Goal: Answer question/provide support

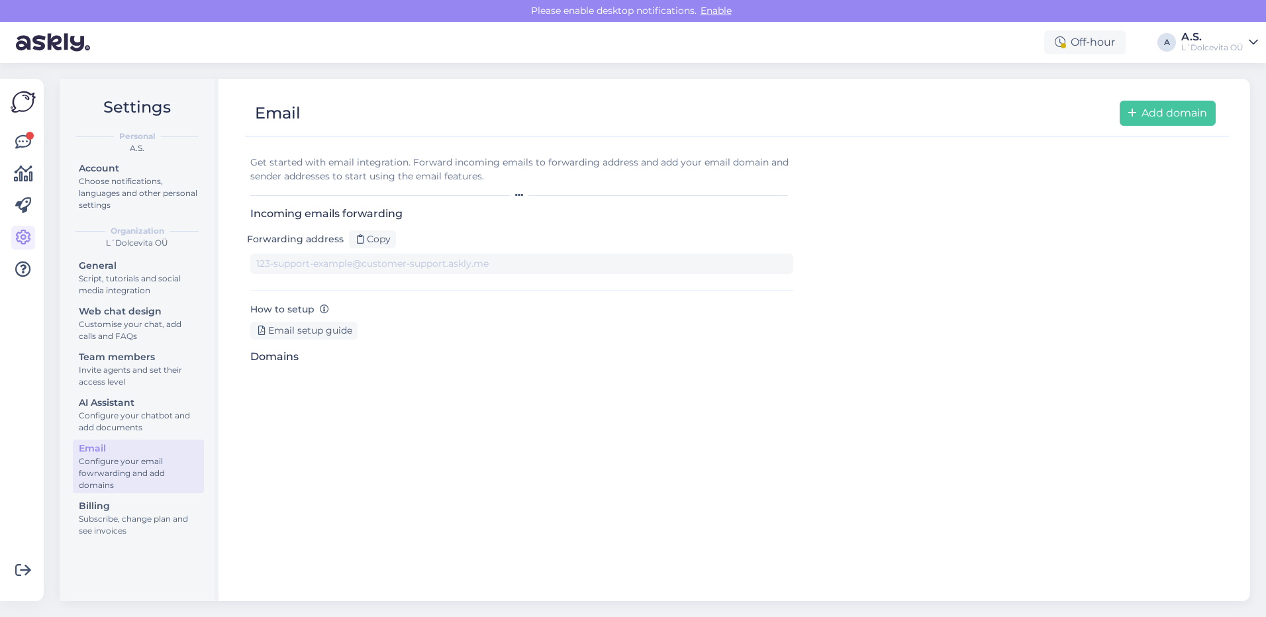
type input "[DOMAIN_NAME][EMAIL_ADDRESS][DOMAIN_NAME]"
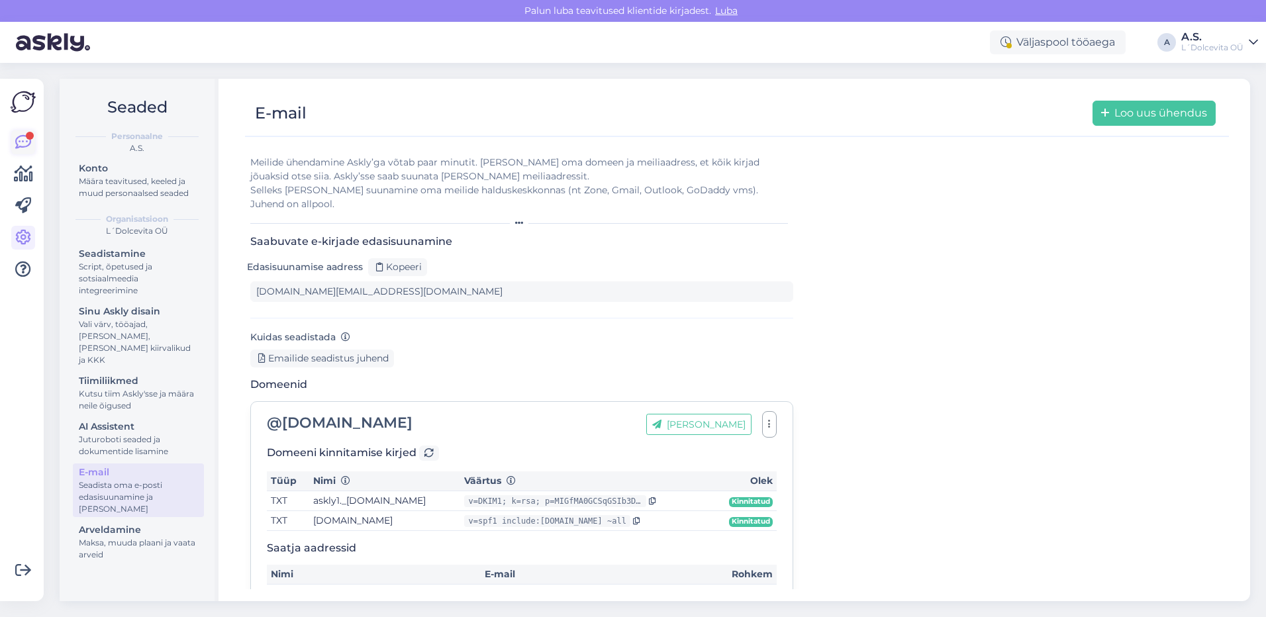
click at [13, 143] on link at bounding box center [23, 142] width 24 height 24
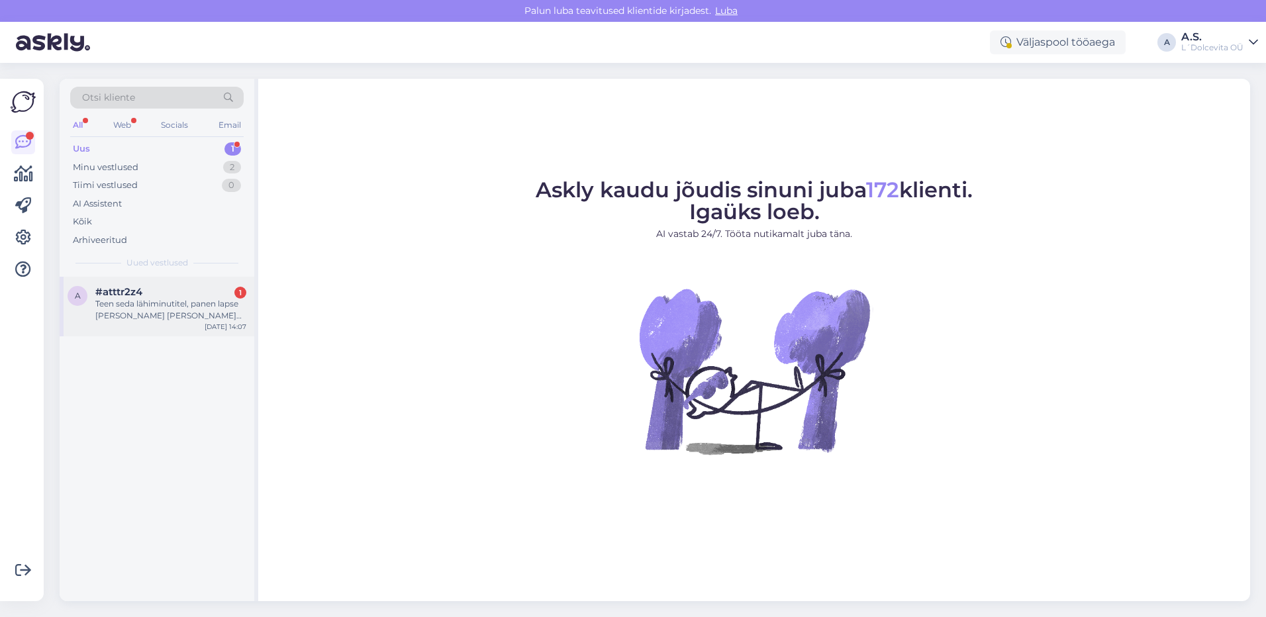
click at [146, 314] on div "Teen seda lähiminutitel, panen lapse [PERSON_NAME] [PERSON_NAME] siis tseki." at bounding box center [170, 310] width 151 height 24
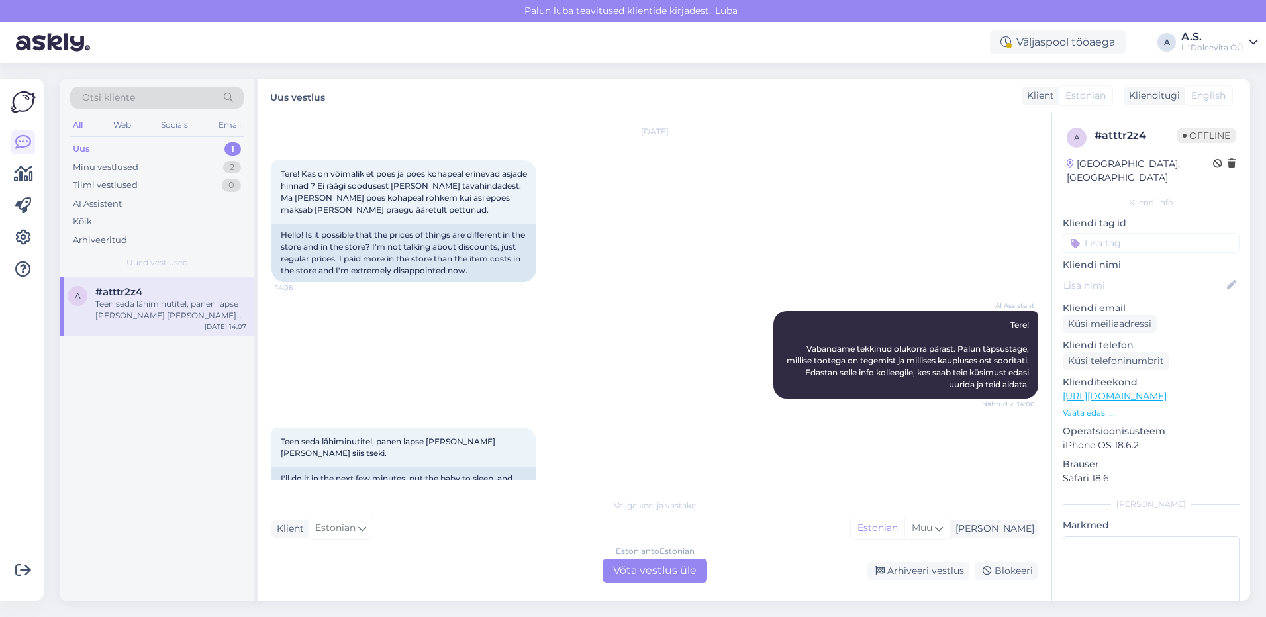
scroll to position [73, 0]
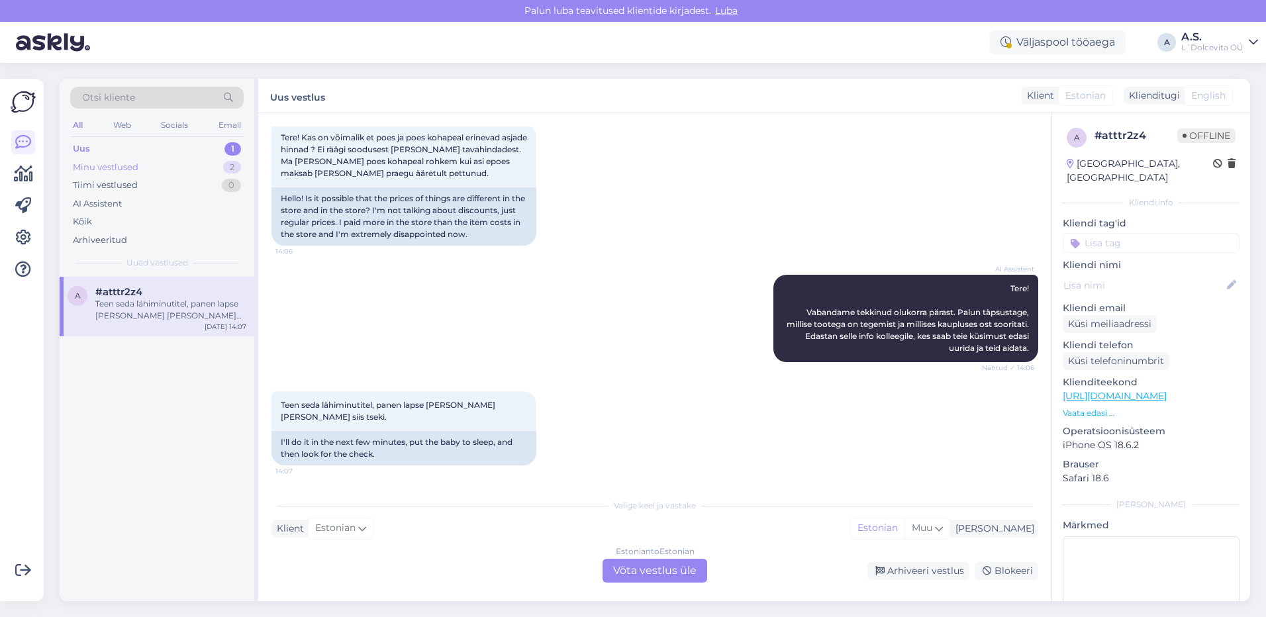
click at [151, 168] on div "Minu vestlused 2" at bounding box center [156, 167] width 173 height 19
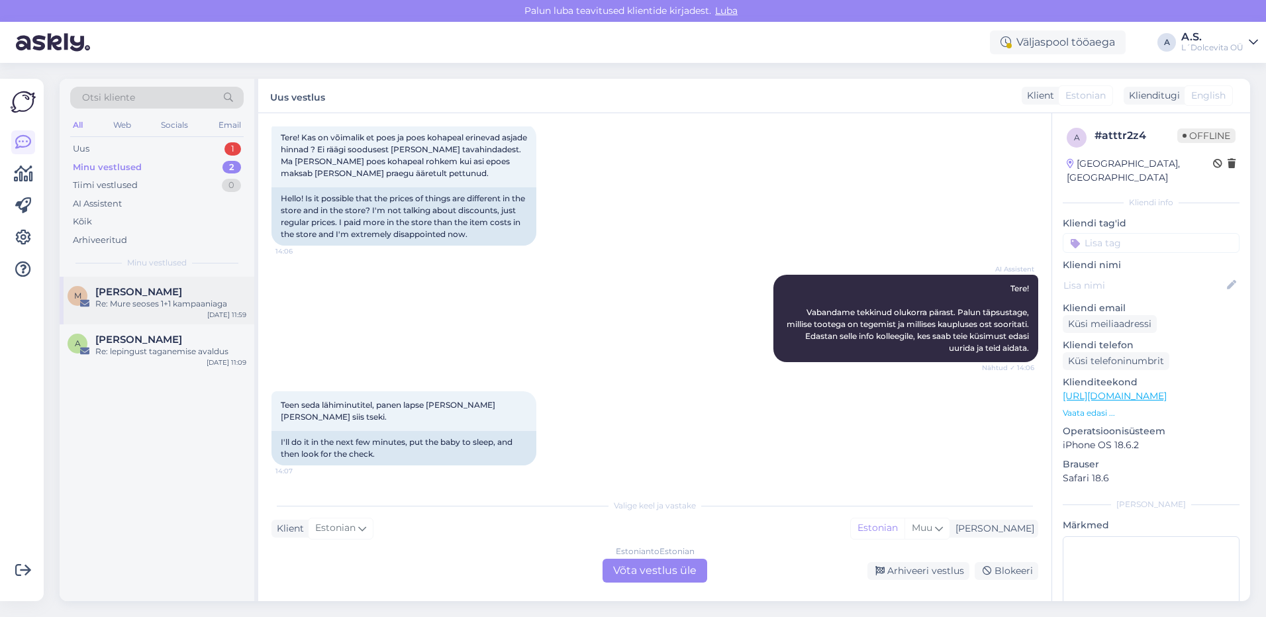
click at [147, 311] on div "M [PERSON_NAME] Re: Mure seoses 1+1 kampaaniaga [DATE] 11:59" at bounding box center [157, 301] width 195 height 48
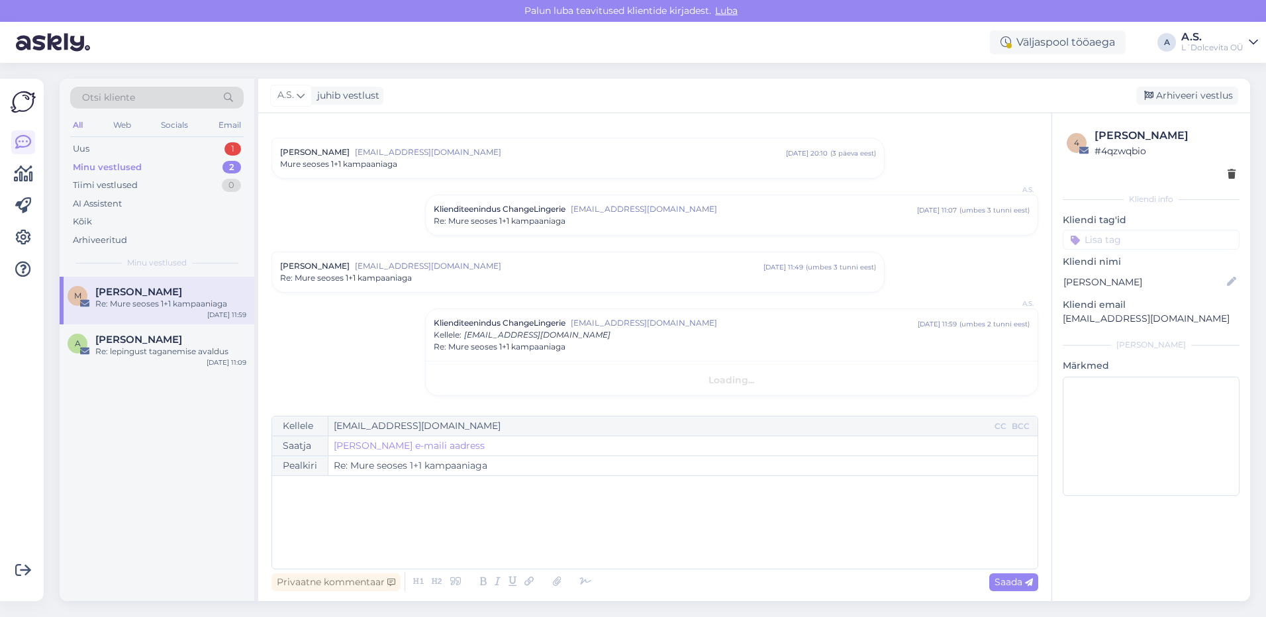
scroll to position [25, 0]
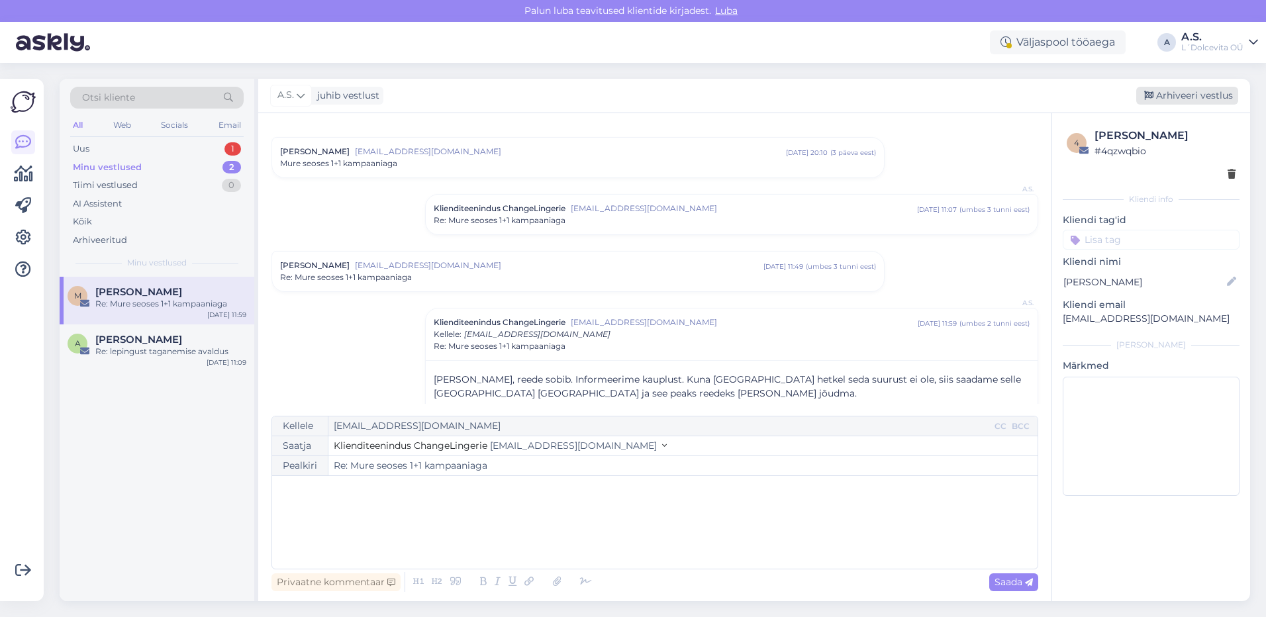
click at [1168, 96] on div "Arhiveeri vestlus" at bounding box center [1187, 96] width 102 height 18
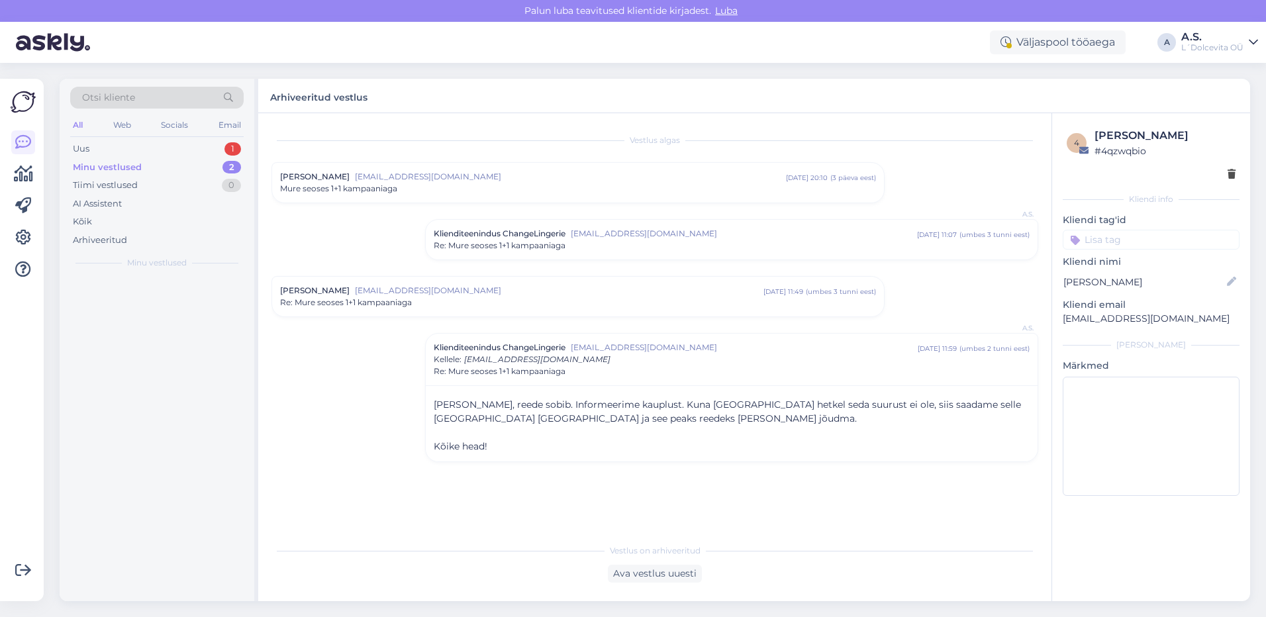
scroll to position [0, 0]
click at [145, 312] on div "A [PERSON_NAME] Re: lepingust taganemise avaldus [DATE] 11:09" at bounding box center [157, 301] width 195 height 48
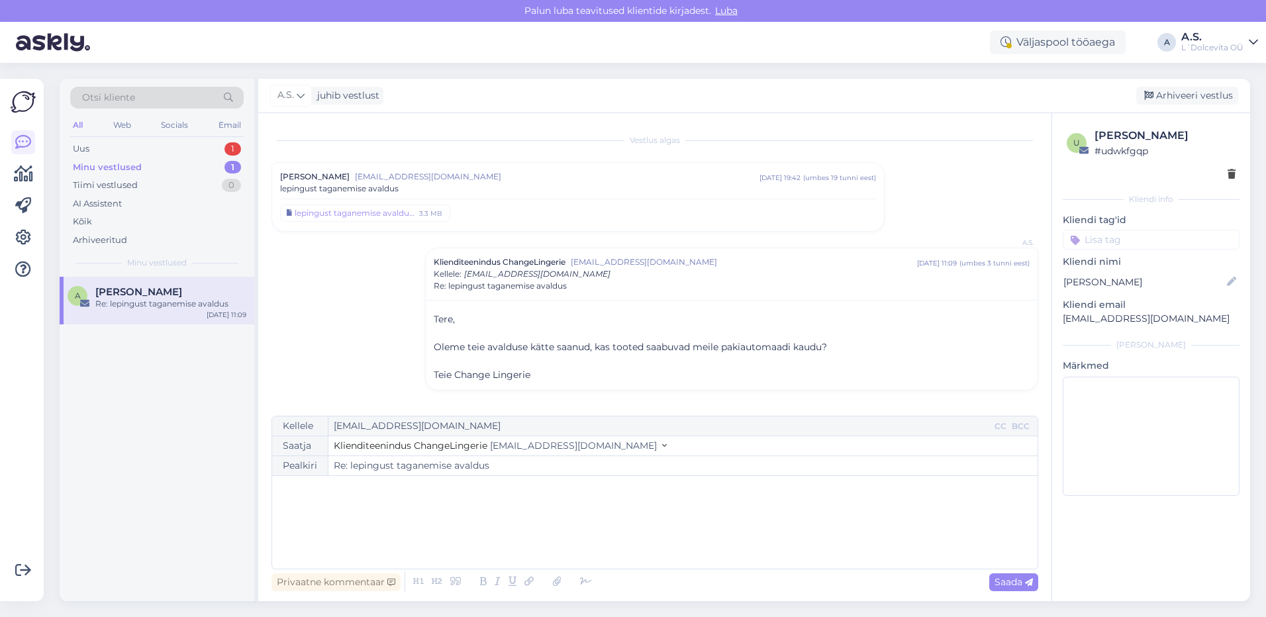
click at [123, 166] on div "Minu vestlused" at bounding box center [107, 167] width 69 height 13
click at [150, 154] on div "Uus 1" at bounding box center [156, 149] width 173 height 19
click at [160, 315] on div "Teen seda lähiminutitel, panen lapse [PERSON_NAME] [PERSON_NAME] siis tseki." at bounding box center [170, 310] width 151 height 24
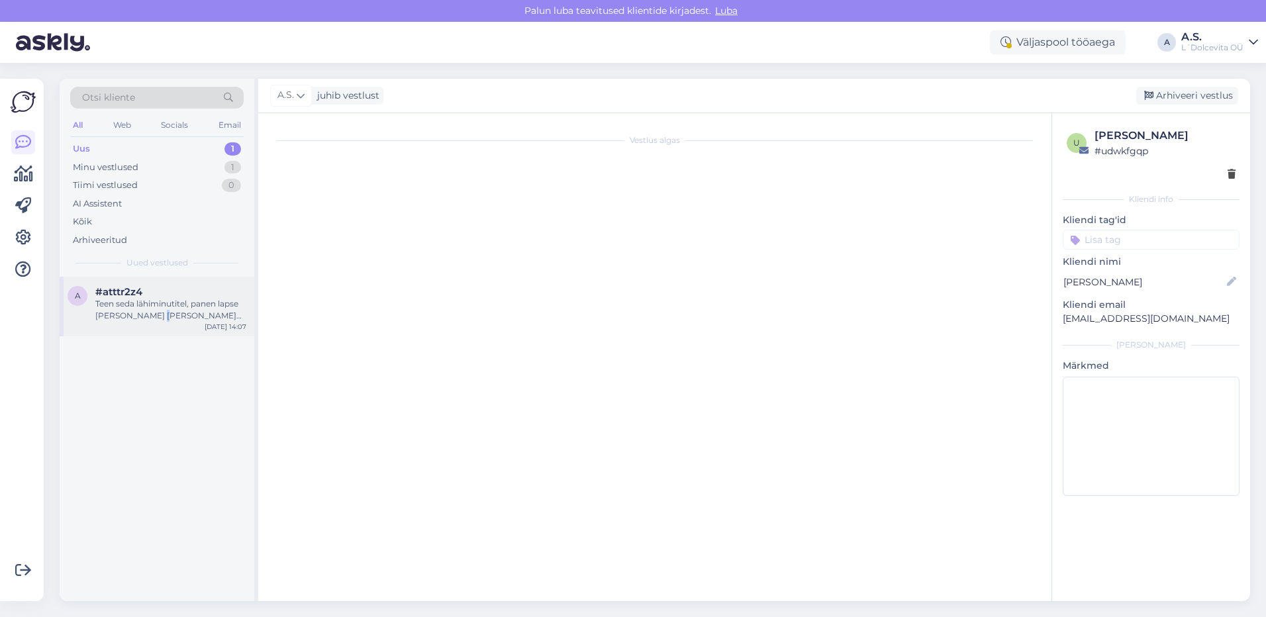
scroll to position [73, 0]
